Goal: Task Accomplishment & Management: Complete application form

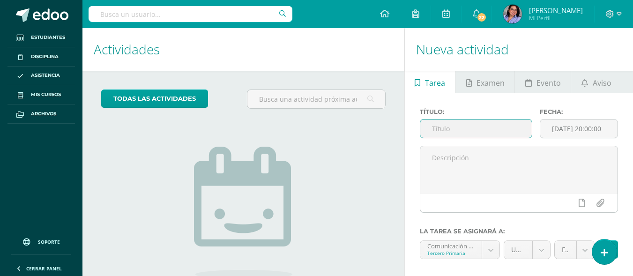
click at [472, 123] on input "text" at bounding box center [477, 129] width 112 height 18
paste input "- UAp 4.2 - Hoja de trabajo "Triángulos" - pág 51 Knbook 4"
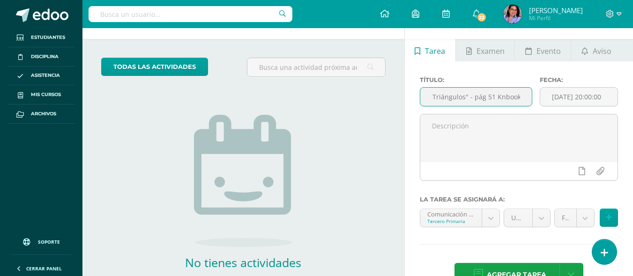
scroll to position [47, 0]
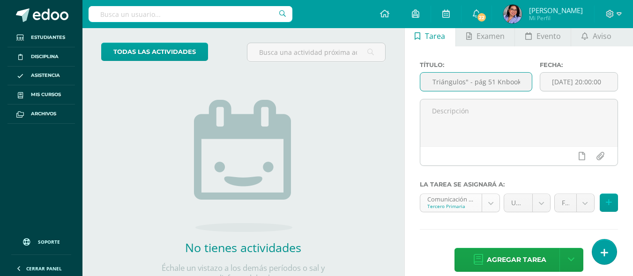
click at [492, 211] on body "Hola Miriam, bienvenido a Edoo! Estudiantes Disciplina Asistencia Mis cursos Ar…" at bounding box center [316, 91] width 633 height 276
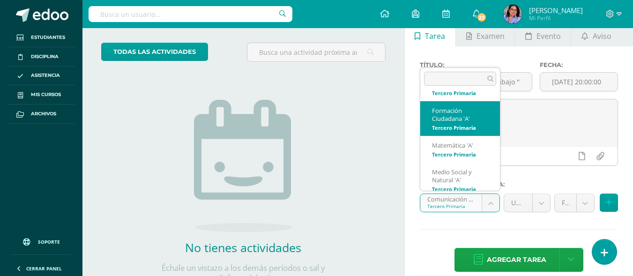
scroll to position [114, 0]
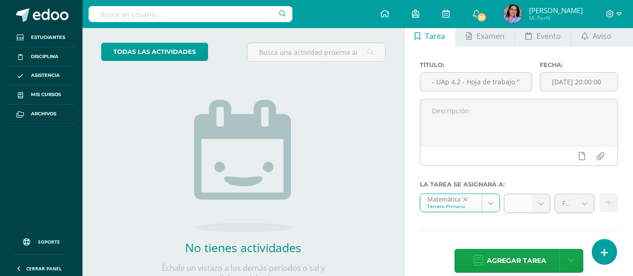
click at [543, 205] on b at bounding box center [541, 204] width 17 height 18
click at [545, 183] on label "La tarea se asignará a:" at bounding box center [519, 184] width 198 height 7
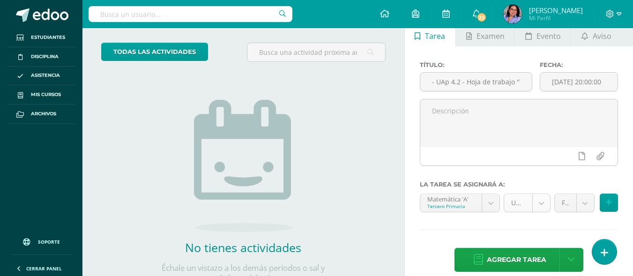
click at [543, 209] on body "Hola Miriam, bienvenido a Edoo! Estudiantes Disciplina Asistencia Mis cursos Ar…" at bounding box center [316, 91] width 633 height 276
click at [544, 209] on body "Hola Miriam, bienvenido a Edoo! Estudiantes Disciplina Asistencia Mis cursos Ar…" at bounding box center [316, 91] width 633 height 276
click at [587, 202] on body "Hola Miriam, bienvenido a Edoo! Estudiantes Disciplina Asistencia Mis cursos Ar…" at bounding box center [316, 91] width 633 height 276
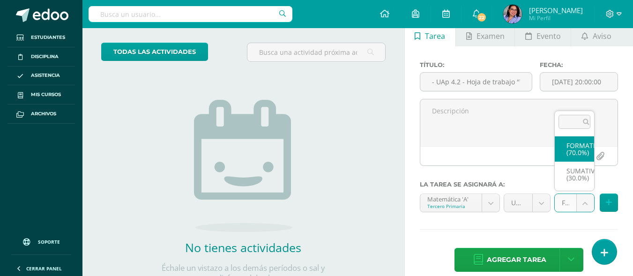
click at [587, 202] on body "Hola Miriam, bienvenido a Edoo! Estudiantes Disciplina Asistencia Mis cursos Ar…" at bounding box center [316, 91] width 633 height 276
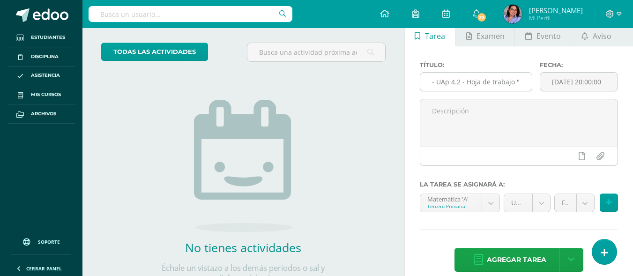
click at [437, 82] on input "- UAp 4.2 - Hoja de trabajo "Triángulos" - pág 51 Knbook 4" at bounding box center [477, 82] width 112 height 18
type input "UAp 4.2 - Hoja de trabajo "Triángulos" - pág 51 Knbook 4"
click at [613, 208] on button at bounding box center [609, 203] width 18 height 18
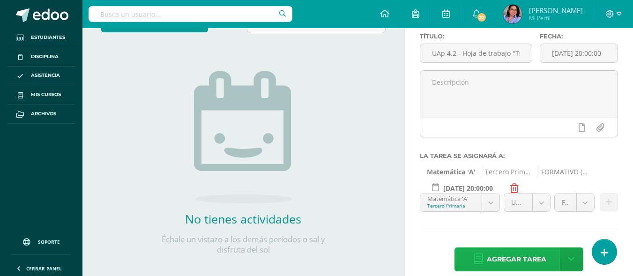
scroll to position [88, 0]
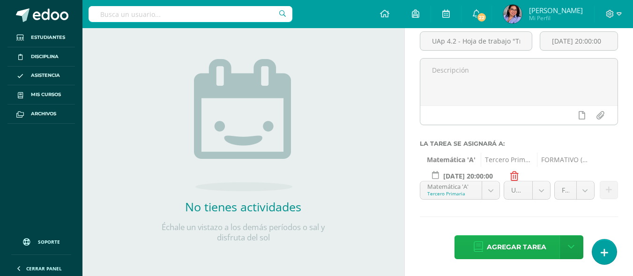
click at [542, 244] on span "Agregar tarea" at bounding box center [517, 247] width 60 height 23
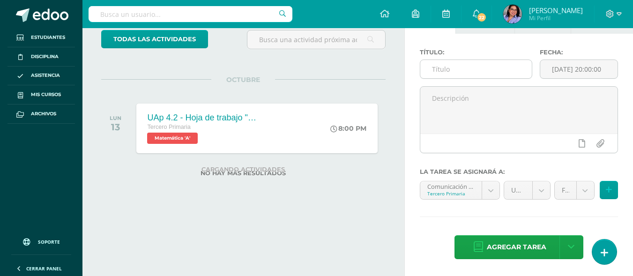
click at [467, 72] on input "text" at bounding box center [477, 69] width 112 height 18
paste input "UAp 4.2 - Evaluación Sumativa 4.2"
type input "UAp 4.2 - Evaluación Sumativa 4.2"
click at [490, 188] on body "Tarea asignada exitosamente Estudiantes Disciplina Asistencia Mis cursos Archiv…" at bounding box center [316, 78] width 633 height 276
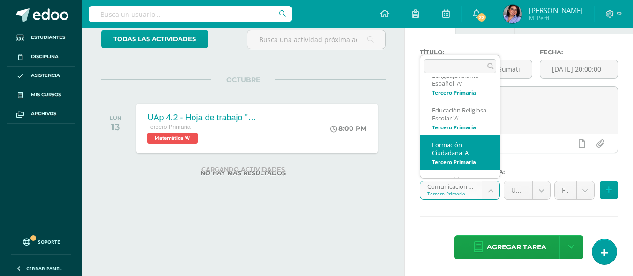
scroll to position [69, 0]
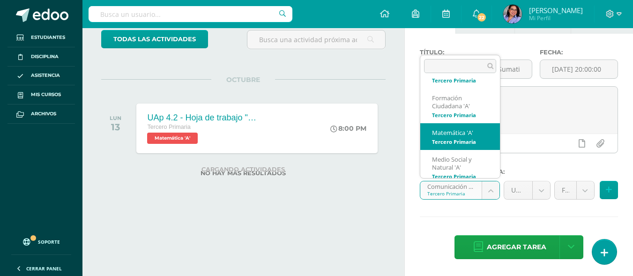
select select "206865"
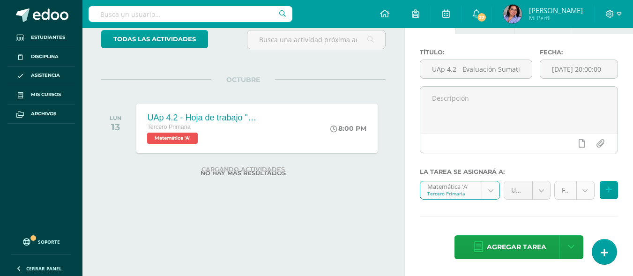
click at [585, 195] on body "Tarea asignada exitosamente Estudiantes Disciplina Asistencia Mis cursos Archiv…" at bounding box center [316, 78] width 633 height 276
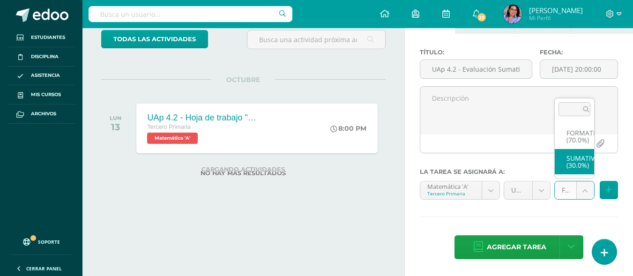
select select "206877"
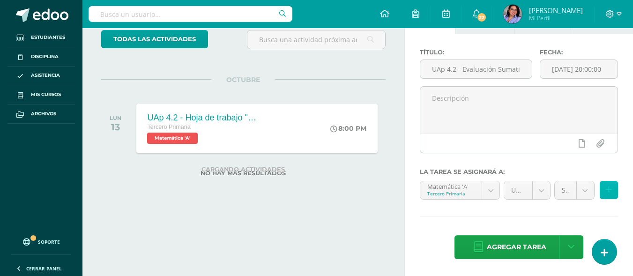
click at [611, 189] on icon at bounding box center [609, 190] width 6 height 8
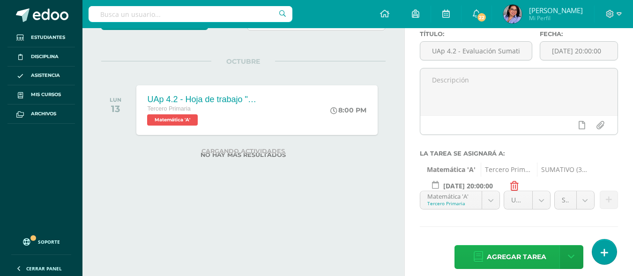
scroll to position [88, 0]
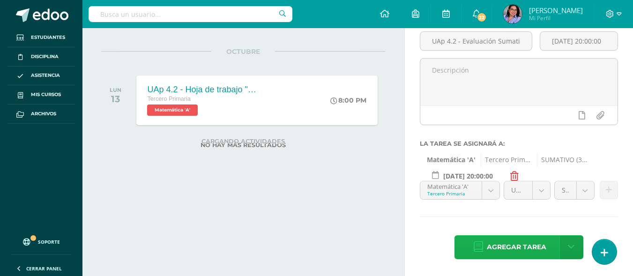
click at [515, 246] on span "Agregar tarea" at bounding box center [517, 247] width 60 height 23
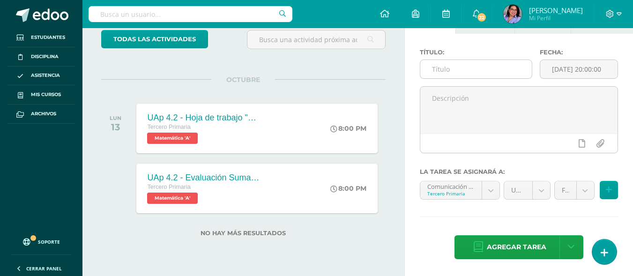
click at [486, 62] on input "text" at bounding box center [477, 69] width 112 height 18
paste input "UAp 4.2 - Ejercitación en Dreambox - tiempo 3 horas"
type input "UAp 4.2 - Ejercitación en Dreambox - tiempo 3 horas"
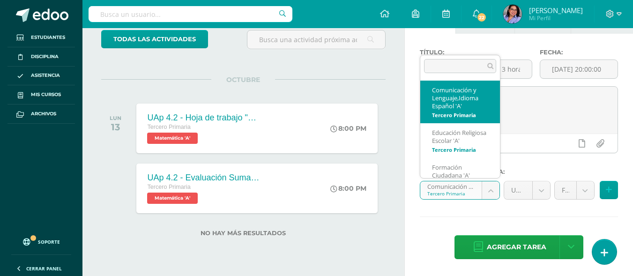
click at [488, 189] on body "Tarea asignada exitosamente Estudiantes Disciplina Asistencia Mis cursos Archiv…" at bounding box center [316, 78] width 633 height 276
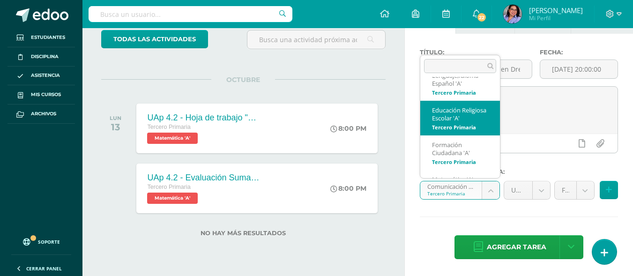
scroll to position [69, 0]
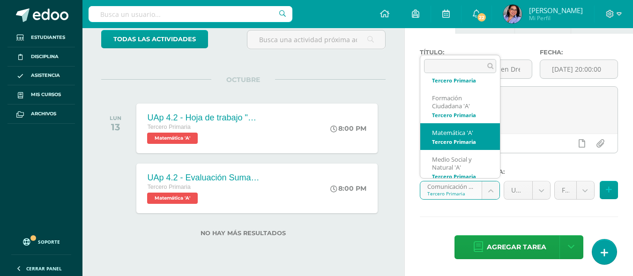
select select "206865"
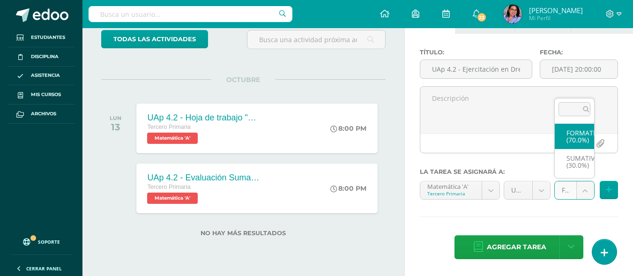
click at [582, 187] on body "Tarea asignada exitosamente Estudiantes Disciplina Asistencia Mis cursos Archiv…" at bounding box center [316, 78] width 633 height 276
select select "206876"
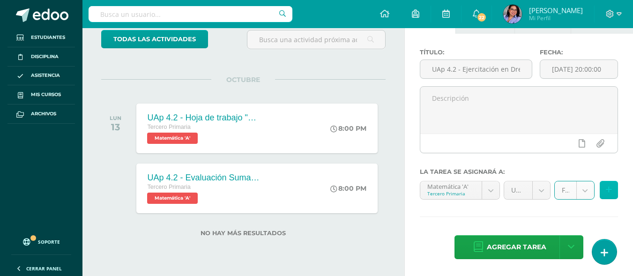
click at [612, 188] on button at bounding box center [609, 190] width 18 height 18
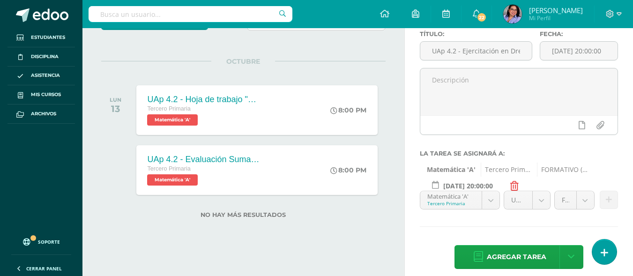
scroll to position [88, 0]
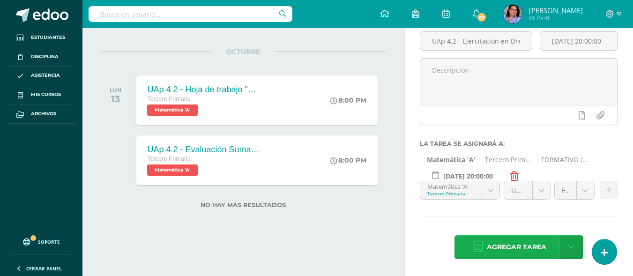
click at [518, 238] on span "Agregar tarea" at bounding box center [517, 247] width 60 height 23
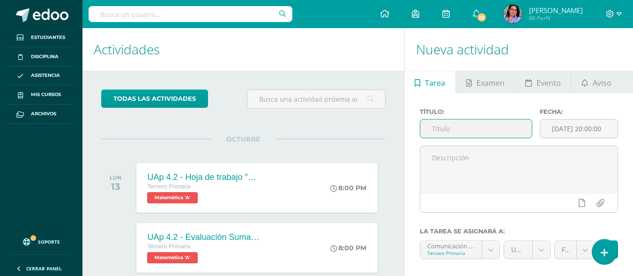
click at [474, 131] on input "text" at bounding box center [477, 129] width 112 height 18
paste input "UAp 4.2 - Acordeón de Biografía - en el cuaderno"
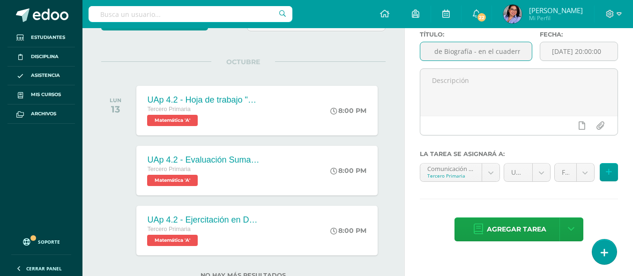
scroll to position [94, 0]
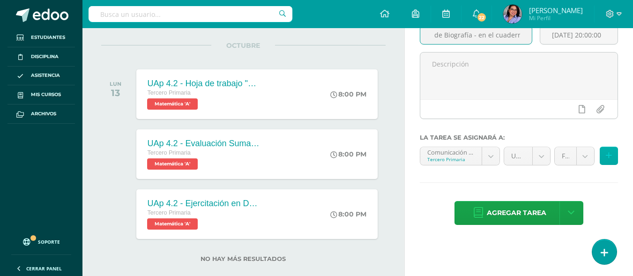
type input "UAp 4.2 - Acordeón de Biografía - en el cuaderno"
click at [606, 154] on icon at bounding box center [609, 156] width 6 height 8
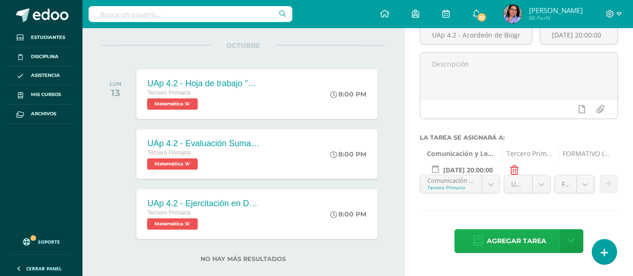
click at [536, 239] on span "Agregar tarea" at bounding box center [517, 241] width 60 height 23
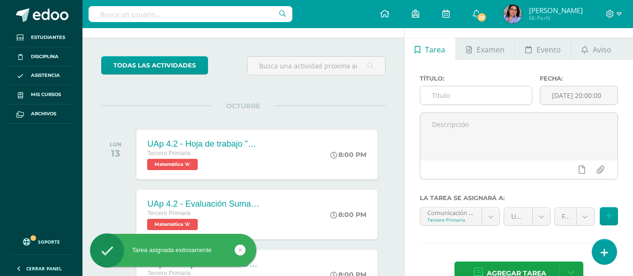
click at [499, 93] on input "text" at bounding box center [477, 95] width 112 height 18
paste input "UAp 4.2 - Hoja autobiografía - en el cuaderno"
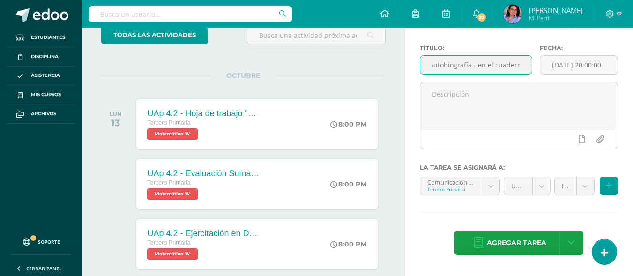
scroll to position [80, 0]
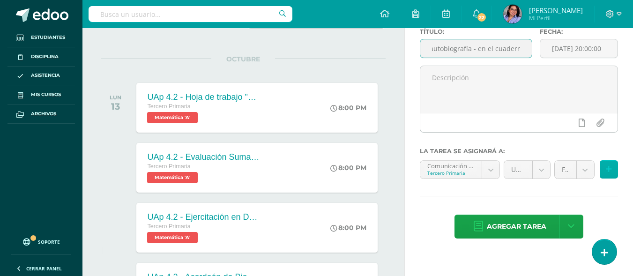
type input "UAp 4.2 - Hoja autobiografía - en el cuaderno"
click at [611, 169] on icon at bounding box center [609, 170] width 6 height 8
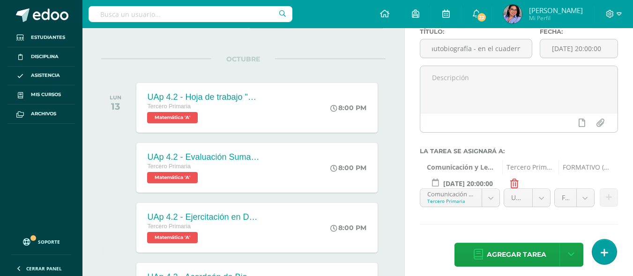
scroll to position [0, 0]
click at [521, 254] on span "Agregar tarea" at bounding box center [517, 254] width 60 height 23
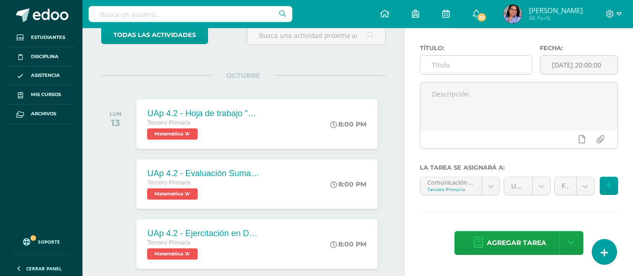
click at [498, 67] on input "text" at bounding box center [477, 65] width 112 height 18
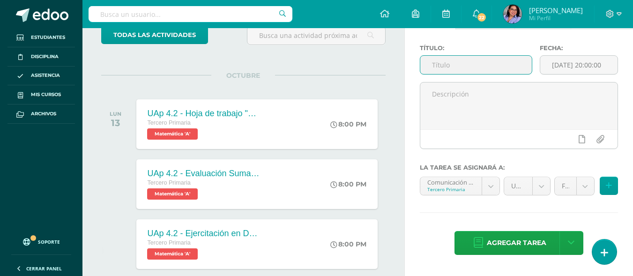
paste input "UAp 4.2 - Evaluación Sumativa 4.2"
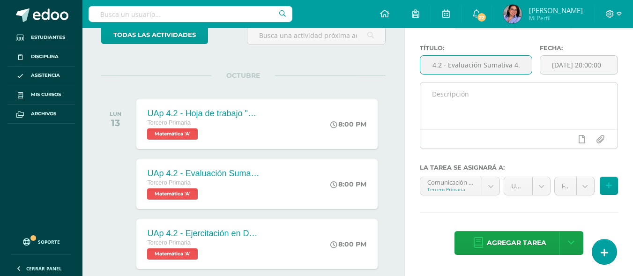
type input "UAp 4.2 - Evaluación Sumativa 4.2"
click at [484, 109] on textarea at bounding box center [519, 106] width 197 height 47
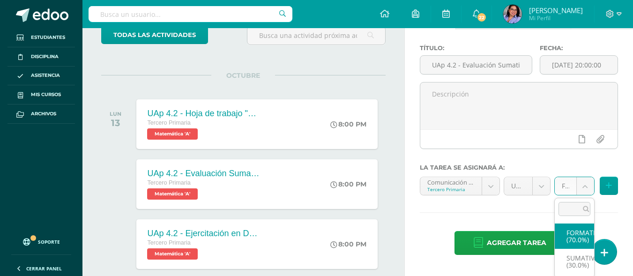
click at [590, 178] on body "Tarea asignada exitosamente Estudiantes Disciplina Asistencia Mis cursos Archiv…" at bounding box center [316, 74] width 633 height 276
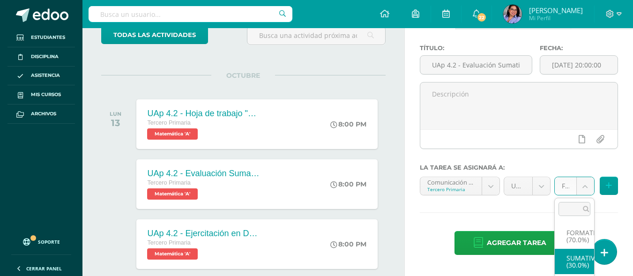
select select "207085"
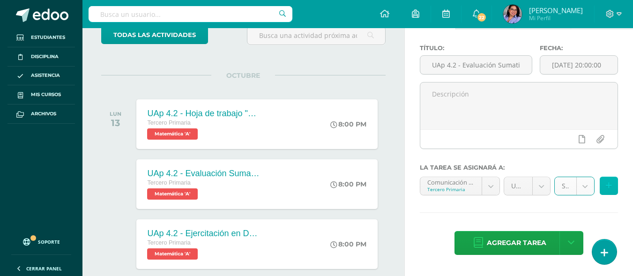
click at [608, 187] on icon at bounding box center [609, 186] width 6 height 8
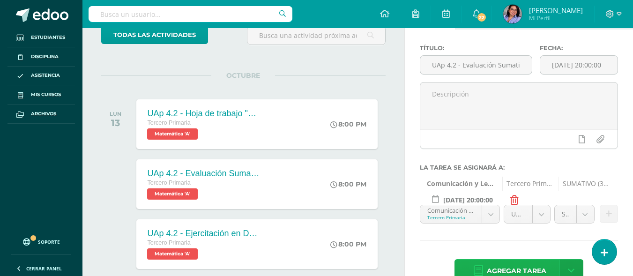
click at [476, 269] on icon at bounding box center [478, 271] width 9 height 10
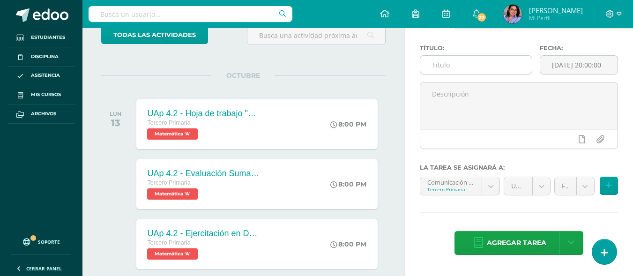
click at [481, 68] on input "text" at bounding box center [477, 65] width 112 height 18
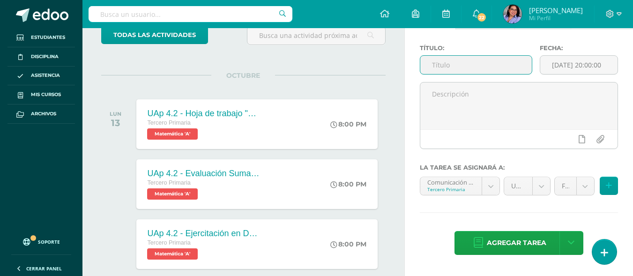
paste input "UAp 4.2 - Ejercitación en Lectura Inteligente hasta lección 8"
type input "UAp 4.2 - Ejercitación en Lectura Inteligente hasta lección 8"
click at [586, 185] on body "Tarea asignada exitosamente Estudiantes Disciplina Asistencia Mis cursos Archiv…" at bounding box center [316, 74] width 633 height 276
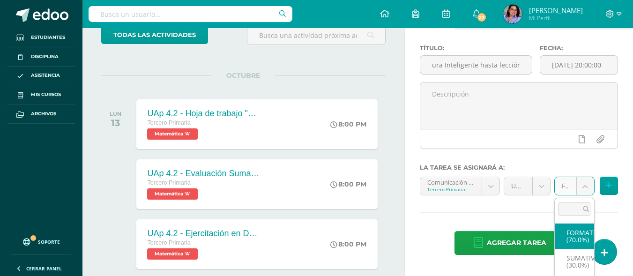
scroll to position [0, 0]
select select "207084"
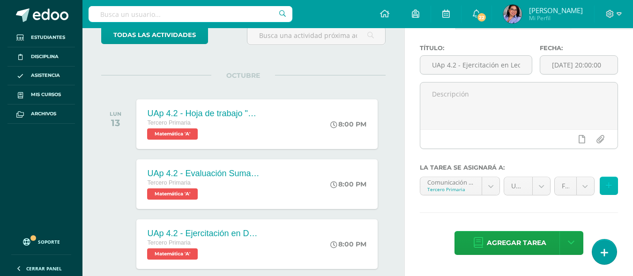
click at [610, 192] on button at bounding box center [609, 186] width 18 height 18
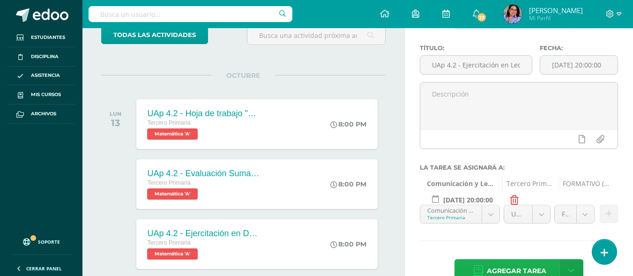
click at [522, 263] on span "Agregar tarea" at bounding box center [517, 271] width 60 height 23
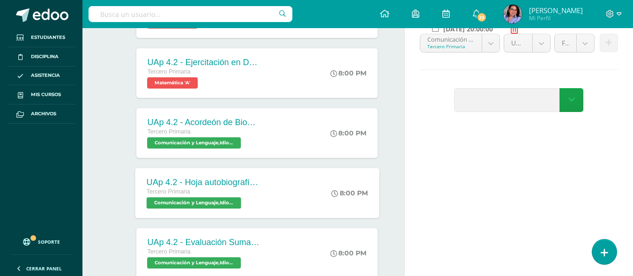
scroll to position [251, 0]
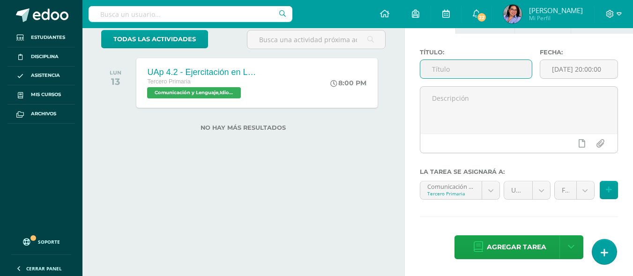
click at [449, 64] on input "text" at bounding box center [477, 69] width 112 height 18
paste input "UAp 4.2 - Importancia elementos naturales - pág. 8 Knbook 8"
type input "UAp 4.2 - Importancia elementos naturales - pág. 8 Knbook 8"
click at [493, 191] on body "Tarea asignada exitosamente Estudiantes Disciplina Asistencia Mis cursos Archiv…" at bounding box center [316, 78] width 633 height 276
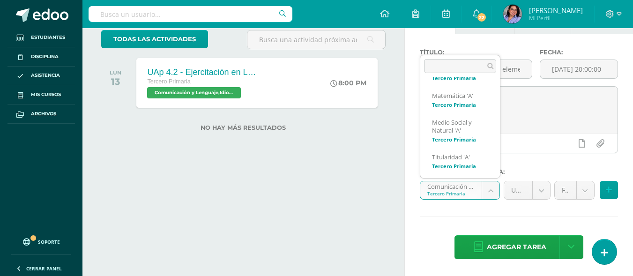
scroll to position [114, 0]
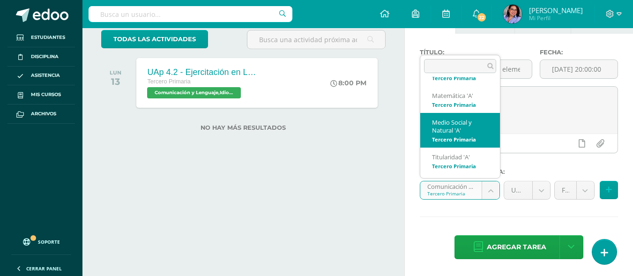
select select "207281"
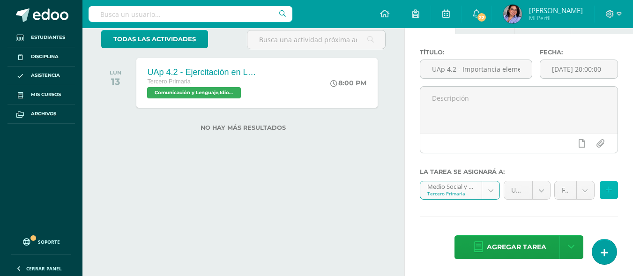
click at [609, 195] on button at bounding box center [609, 190] width 18 height 18
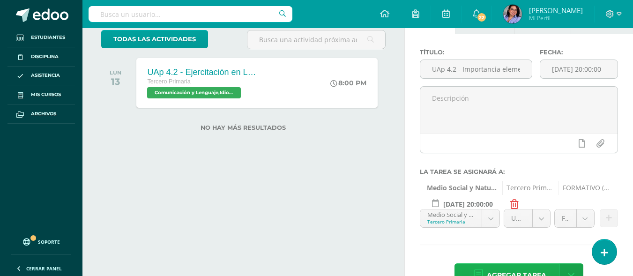
click at [527, 266] on span "Agregar tarea" at bounding box center [517, 275] width 60 height 23
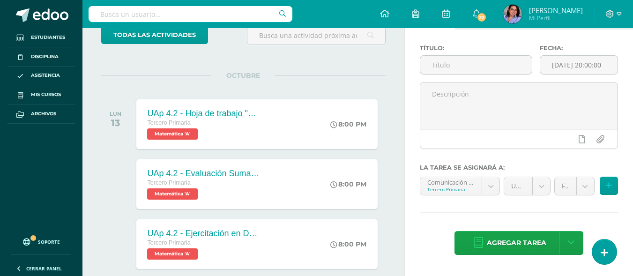
click at [471, 55] on div "Título:" at bounding box center [476, 64] width 120 height 38
click at [475, 65] on input "text" at bounding box center [477, 65] width 112 height 18
paste input "UAp 4.2 - Importancia calidad de aire, agua y suelo - págs. 12 y 13 Knbook 8"
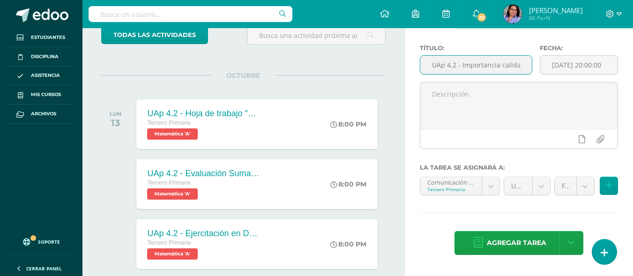
scroll to position [0, 141]
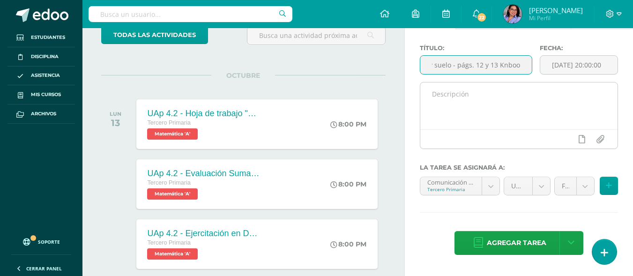
type input "UAp 4.2 - Importancia calidad de aire, agua y suelo - págs. 12 y 13 Knbook 8"
click at [495, 101] on textarea at bounding box center [519, 106] width 197 height 47
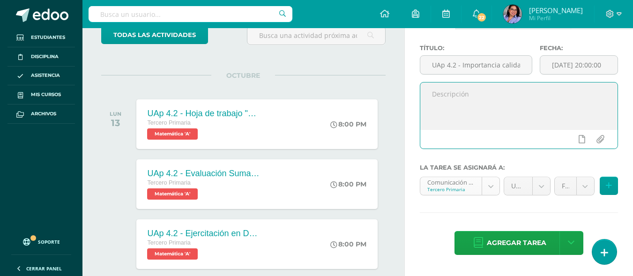
click at [492, 192] on body "Tarea asignada exitosamente Estudiantes Disciplina Asistencia Mis cursos Archiv…" at bounding box center [316, 74] width 633 height 276
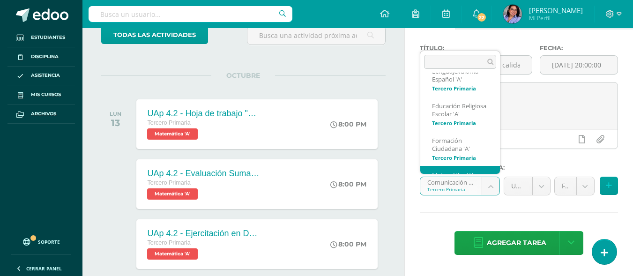
scroll to position [114, 0]
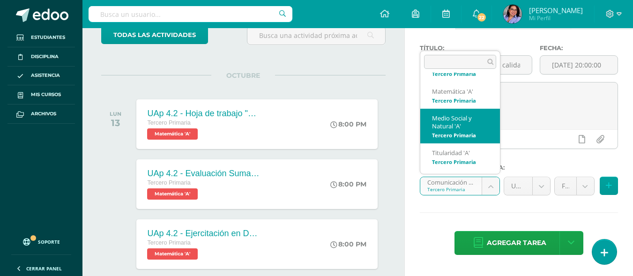
select select "207281"
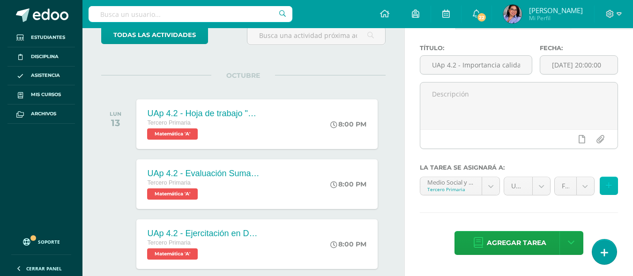
click at [613, 186] on button at bounding box center [609, 186] width 18 height 18
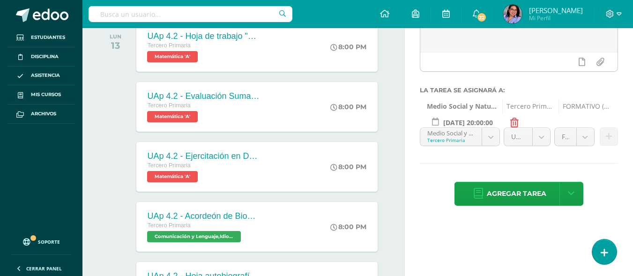
scroll to position [158, 0]
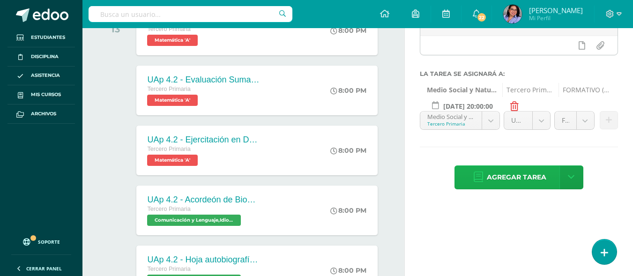
click at [477, 172] on icon at bounding box center [478, 177] width 9 height 10
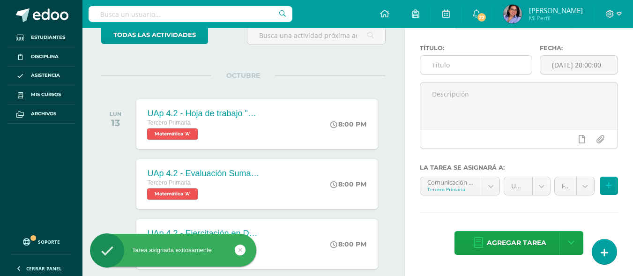
click at [471, 68] on input "text" at bounding box center [477, 65] width 112 height 18
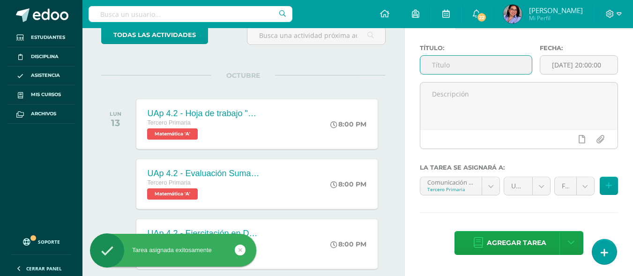
paste input "UAp 4.2 - Evaluación Sumativa 4.2"
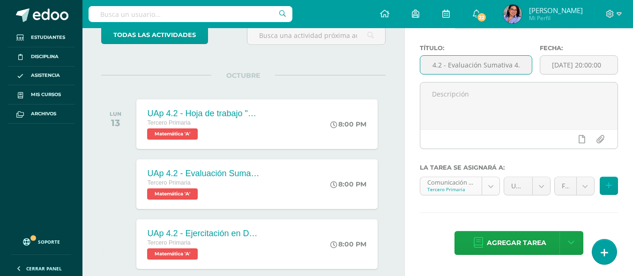
type input "UAp 4.2 - Evaluación Sumativa 4.2"
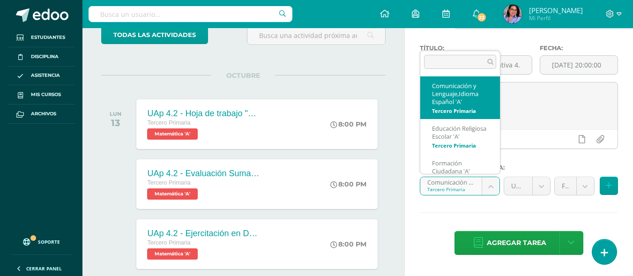
click at [491, 185] on body "Tarea asignada exitosamente Estudiantes Disciplina Asistencia Mis cursos Archiv…" at bounding box center [316, 74] width 633 height 276
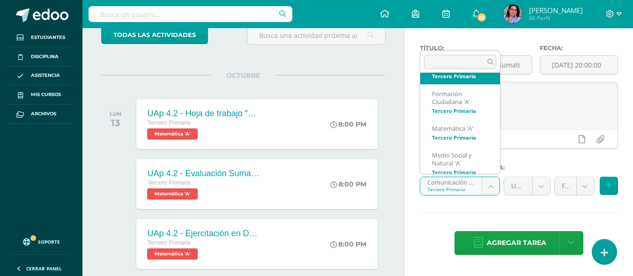
scroll to position [114, 0]
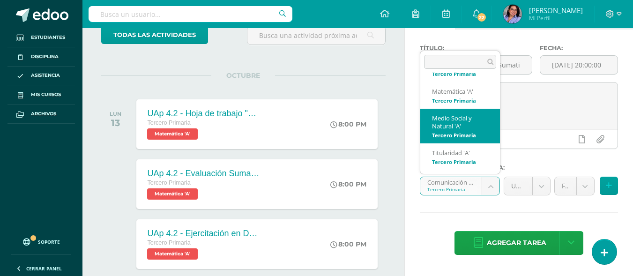
select select "207281"
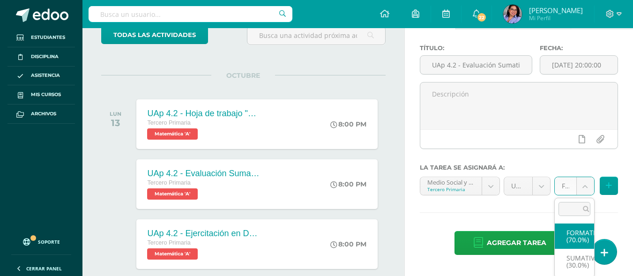
click at [585, 190] on body "Tarea asignada exitosamente Estudiantes Disciplina Asistencia Mis cursos Archiv…" at bounding box center [316, 74] width 633 height 276
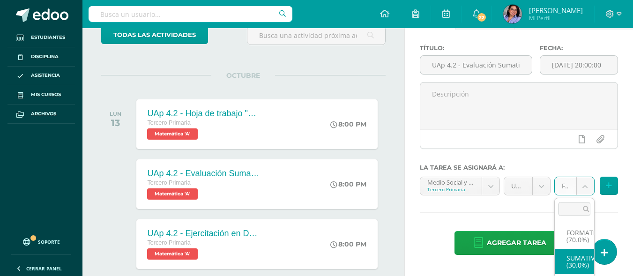
select select "207293"
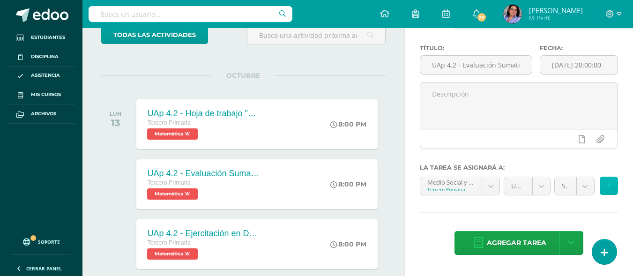
click at [607, 187] on icon at bounding box center [609, 186] width 6 height 8
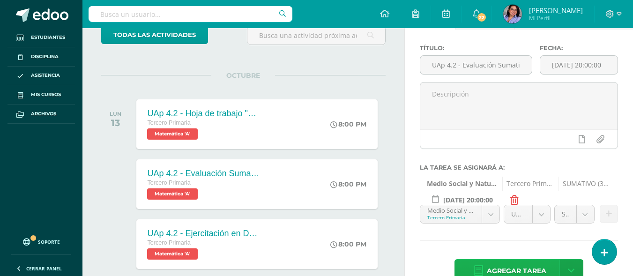
click at [534, 268] on span "Agregar tarea" at bounding box center [517, 271] width 60 height 23
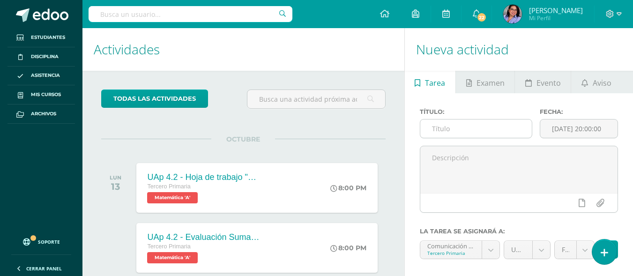
click at [465, 130] on input "text" at bounding box center [477, 129] width 112 height 18
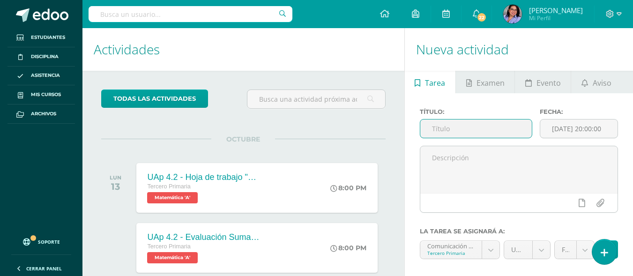
paste input "Uap 4.2 - Evaluación Sumativa 4.2"
type input "Uap 4.2 - Evaluación Sumativa 4.2"
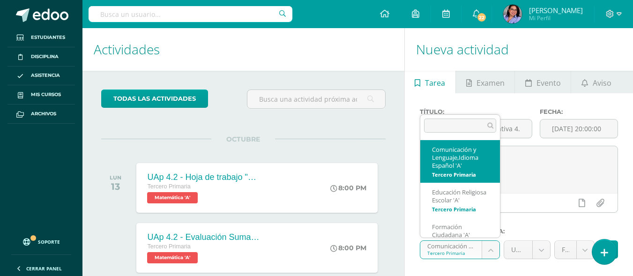
click at [490, 254] on body "Tarea asignada exitosamente Estudiantes Disciplina Asistencia Mis cursos Archiv…" at bounding box center [316, 138] width 633 height 276
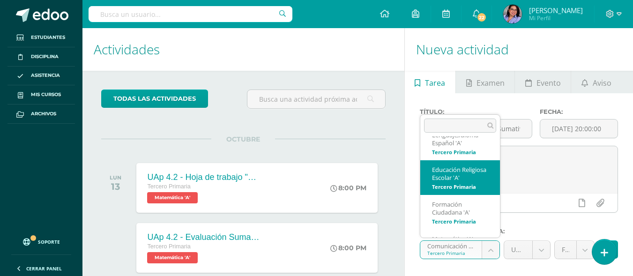
select select "207386"
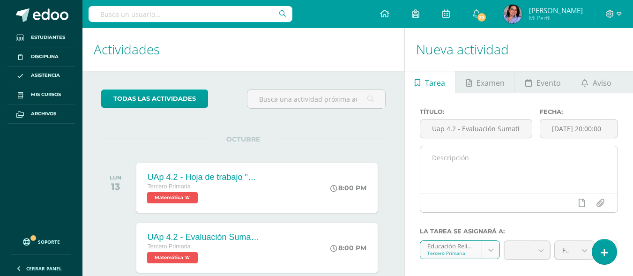
scroll to position [47, 0]
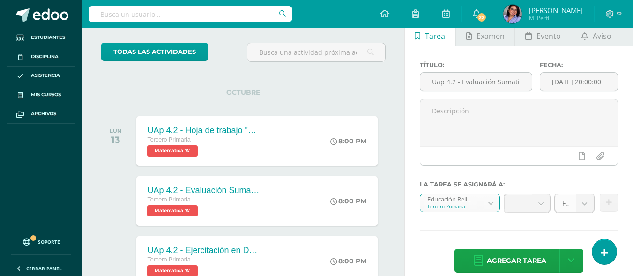
click at [583, 202] on b at bounding box center [585, 204] width 17 height 18
click at [583, 202] on body "Tarea asignada exitosamente Estudiantes Disciplina Asistencia Mis cursos Archiv…" at bounding box center [316, 91] width 633 height 276
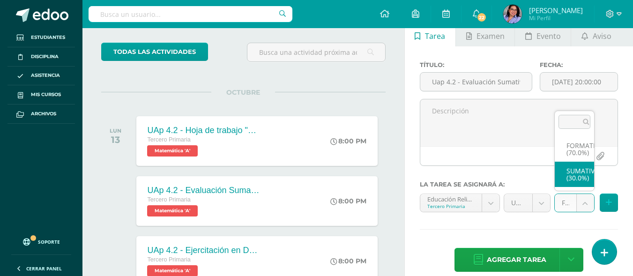
select select "207398"
click at [613, 204] on button at bounding box center [609, 203] width 18 height 18
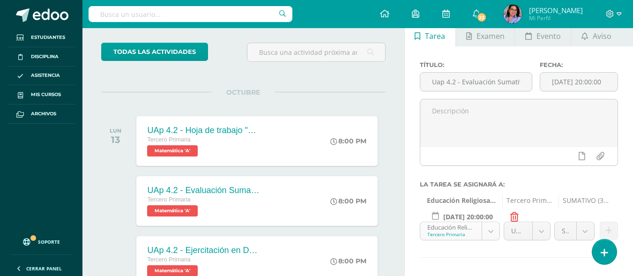
click at [498, 229] on body "Tarea asignada exitosamente Estudiantes Disciplina Asistencia Mis cursos Archiv…" at bounding box center [316, 91] width 633 height 276
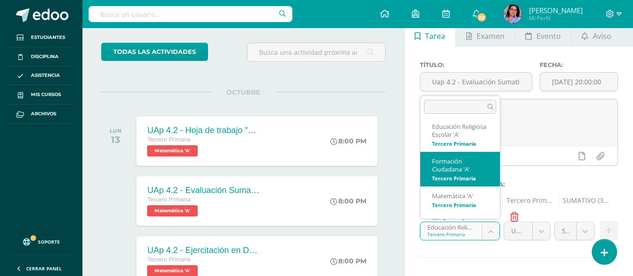
scroll to position [46, 0]
select select "206917"
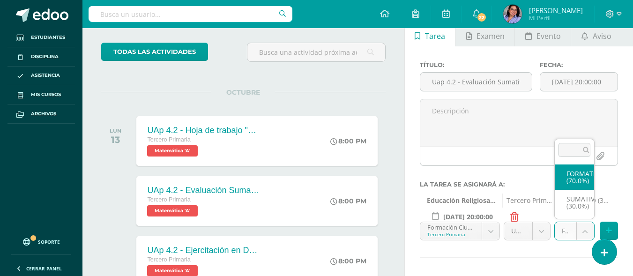
click at [589, 229] on body "Tarea asignada exitosamente Estudiantes Disciplina Asistencia Mis cursos Archiv…" at bounding box center [316, 91] width 633 height 276
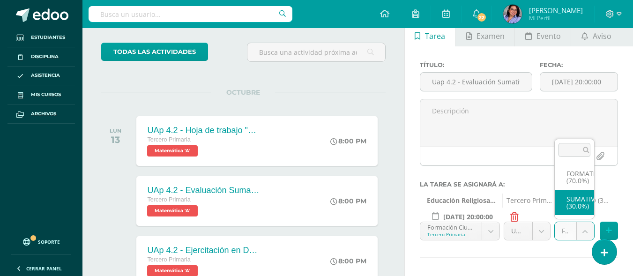
select select "206929"
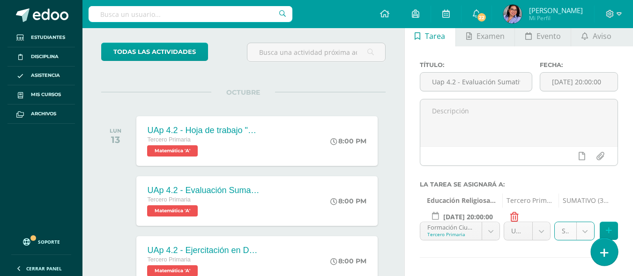
click at [606, 253] on icon at bounding box center [605, 253] width 8 height 11
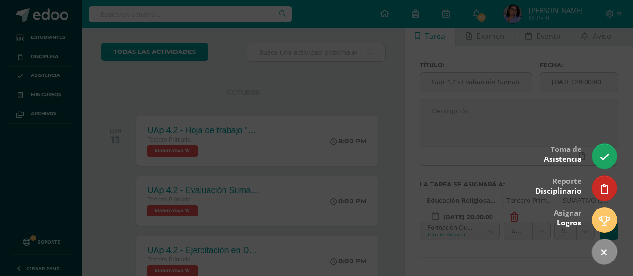
click at [532, 123] on div at bounding box center [316, 138] width 633 height 276
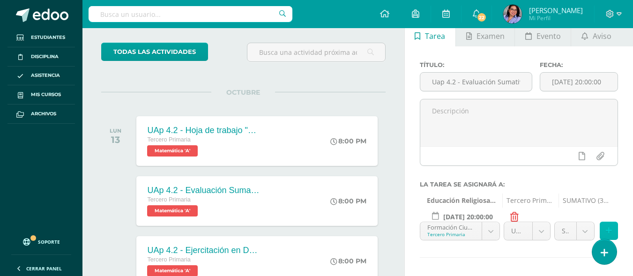
click at [610, 232] on icon at bounding box center [609, 231] width 6 height 8
click at [610, 232] on div "Título: Uap 4.2 - Evaluación Sumativa 4.2 Fecha: 2025-10-13 20:00:00 La tarea s…" at bounding box center [519, 181] width 228 height 271
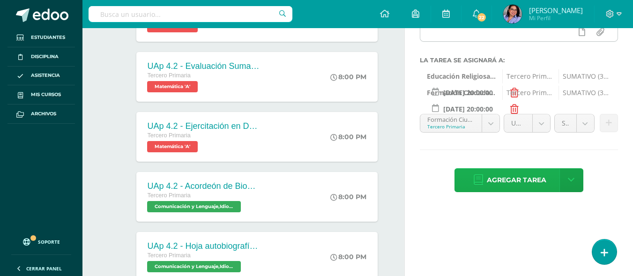
scroll to position [188, 0]
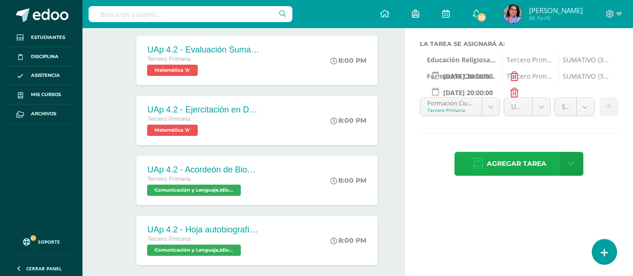
click at [539, 163] on span "Agregar tarea" at bounding box center [517, 163] width 60 height 23
